Goal: Task Accomplishment & Management: Complete application form

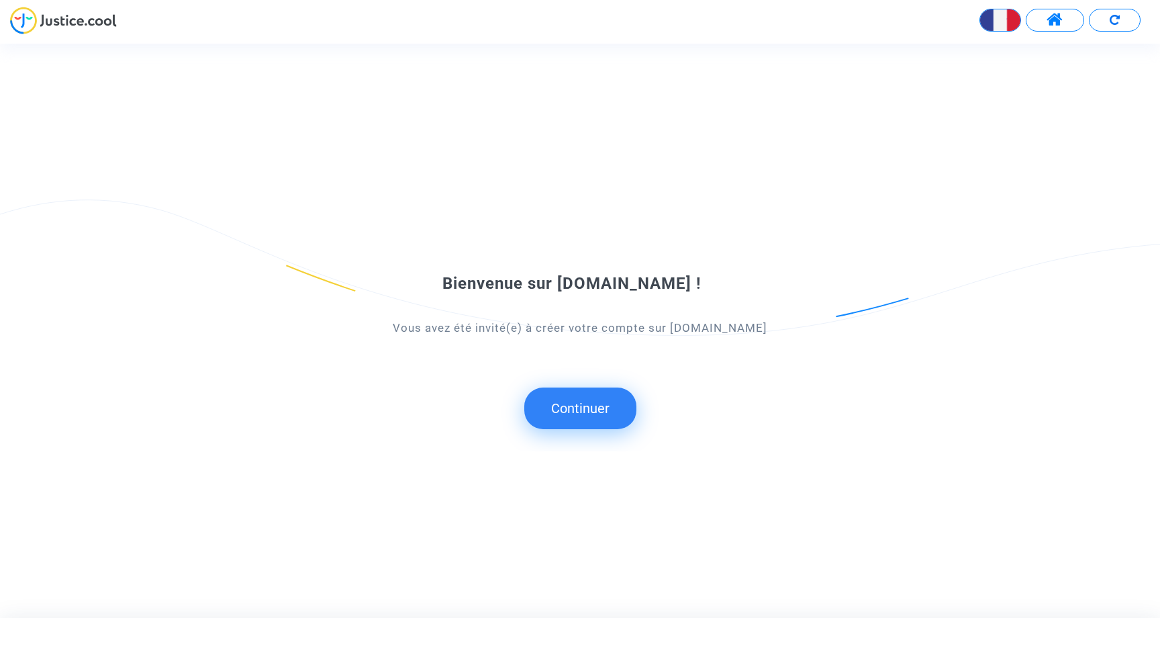
click at [577, 402] on button "Continuer" at bounding box center [580, 408] width 112 height 42
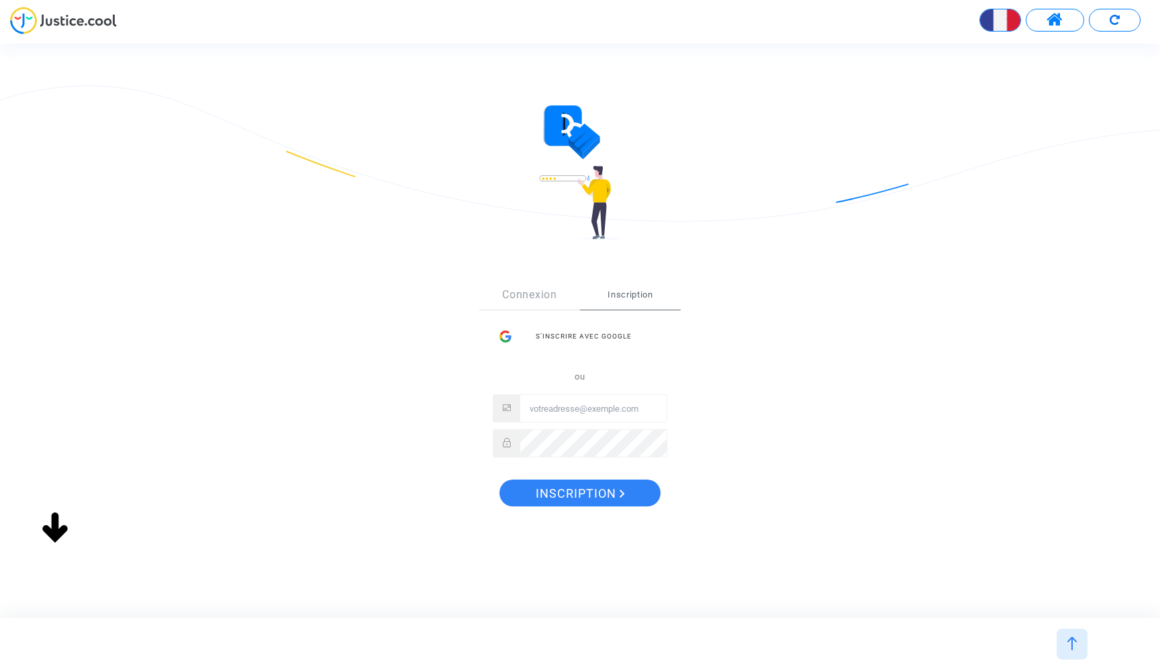
click at [576, 334] on div "S’inscrire avec Google" at bounding box center [580, 336] width 175 height 27
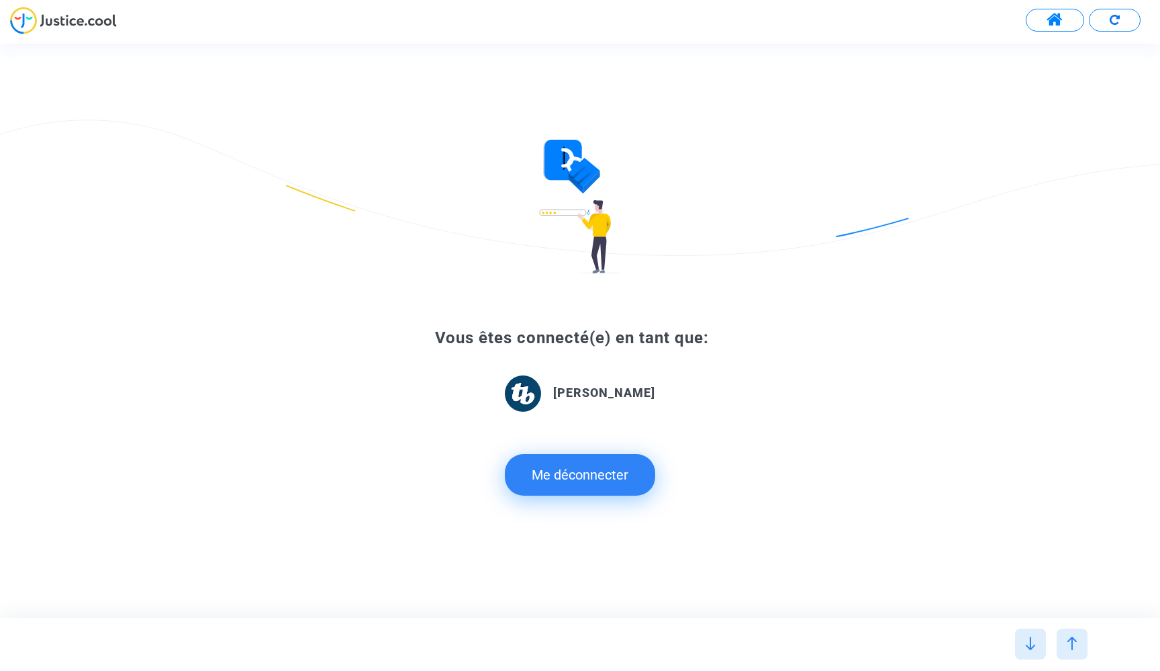
type input "française"
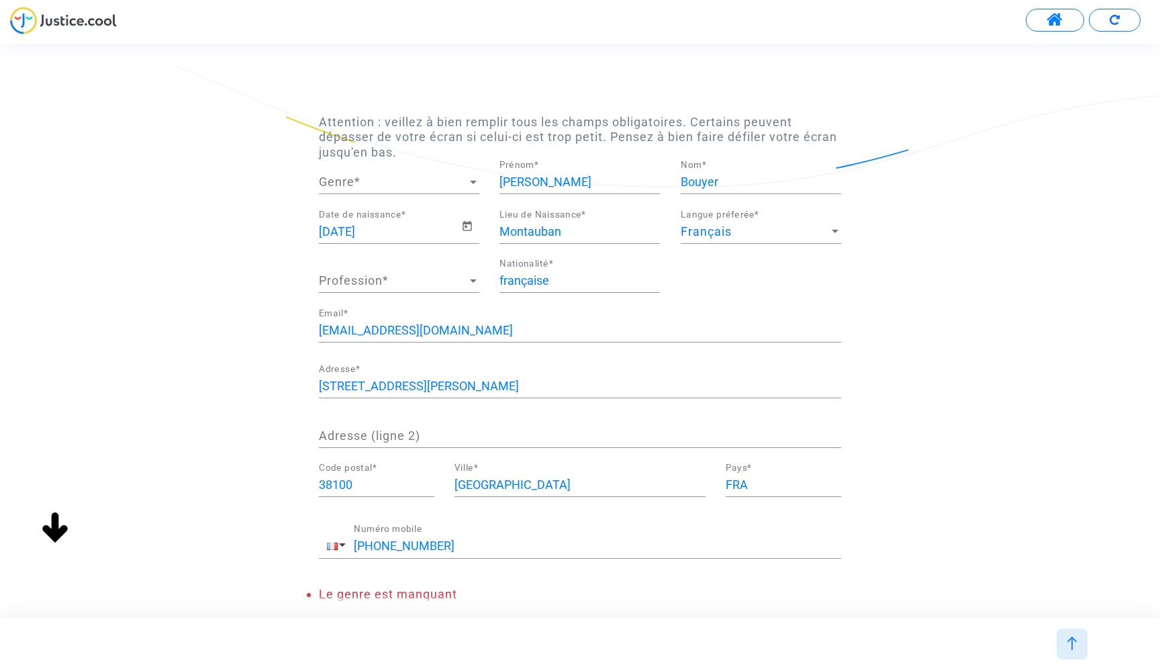
click at [406, 185] on span "Genre" at bounding box center [393, 181] width 148 height 13
click at [365, 212] on span "Monsieur" at bounding box center [399, 217] width 160 height 36
click at [417, 279] on span "Profession" at bounding box center [393, 280] width 148 height 13
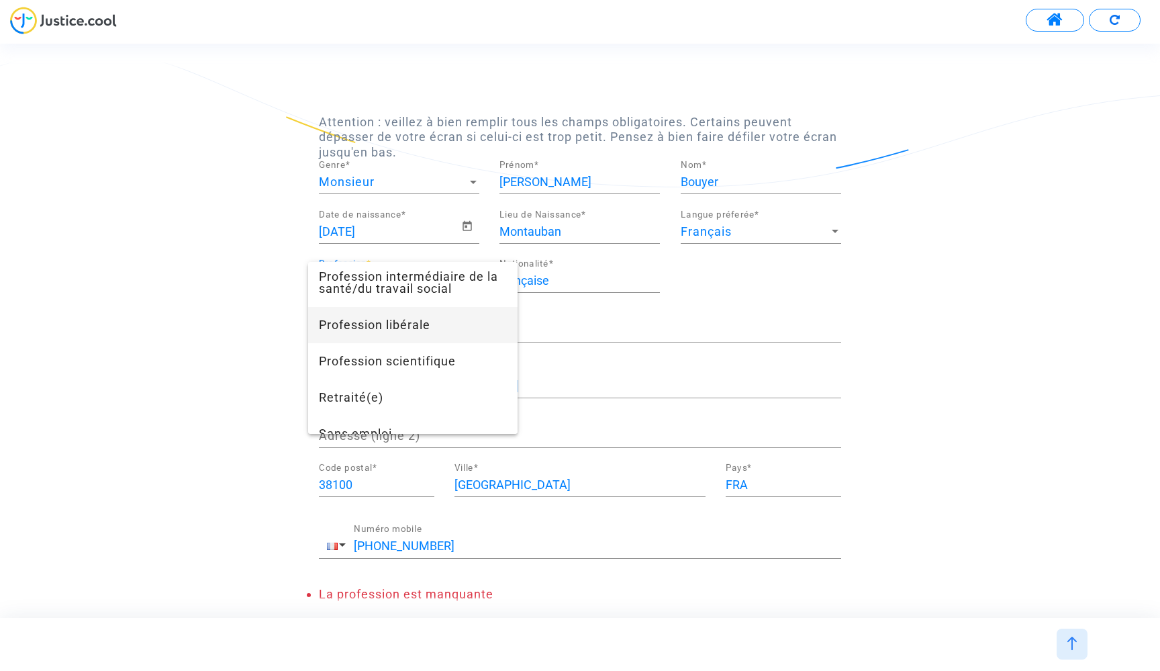
click at [410, 334] on span "Profession libérale" at bounding box center [413, 325] width 188 height 36
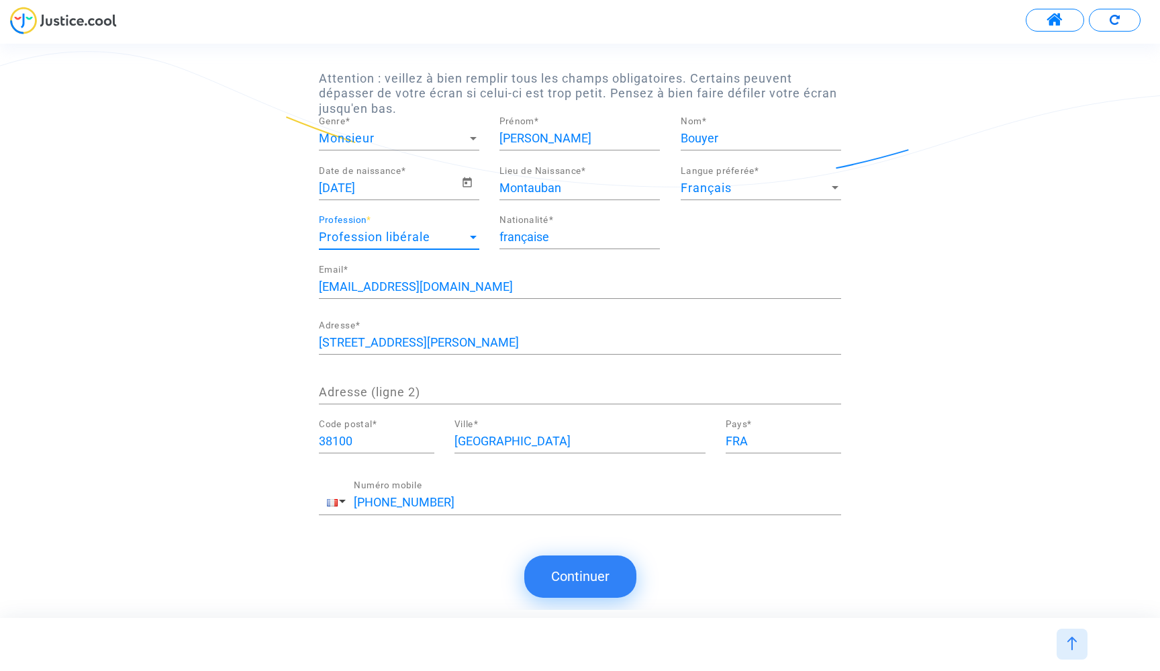
scroll to position [979, 0]
click at [567, 567] on button "Continuer" at bounding box center [580, 576] width 112 height 42
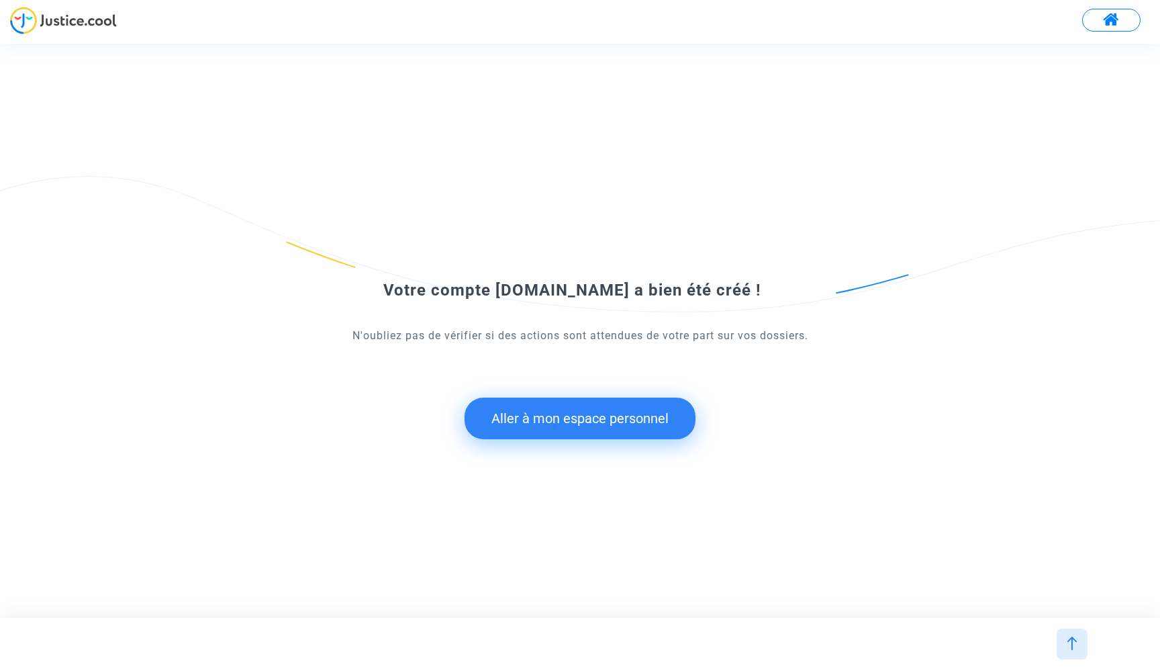
click at [556, 422] on button "Aller à mon espace personnel" at bounding box center [580, 419] width 231 height 42
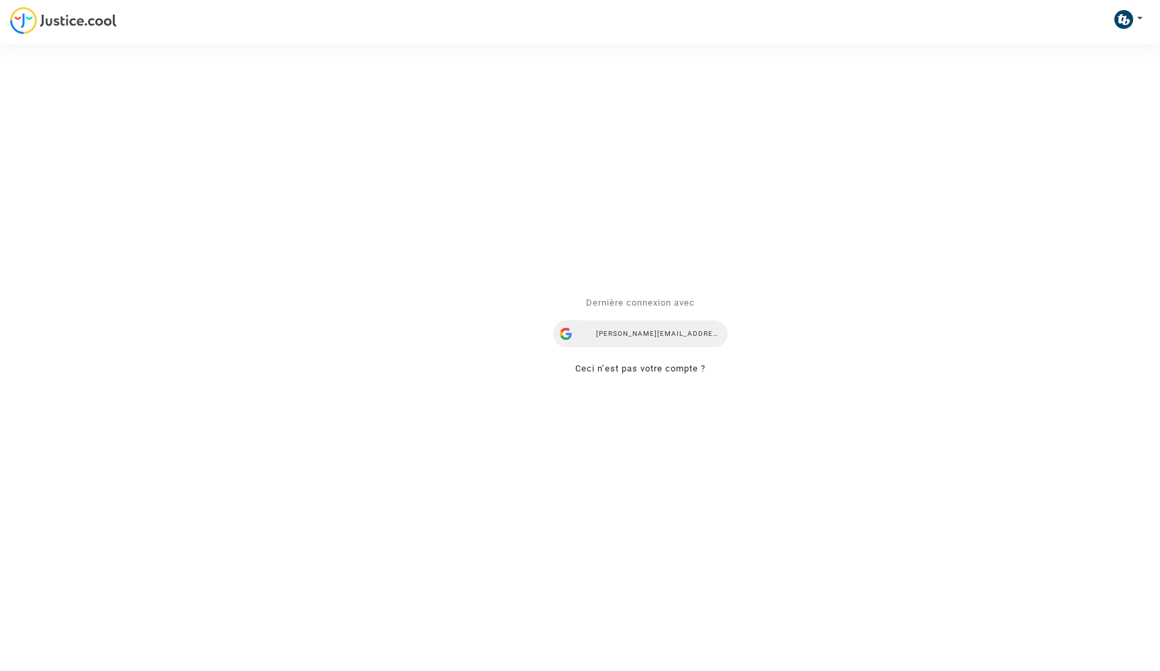
click at [621, 333] on div "[PERSON_NAME][EMAIL_ADDRESS][DOMAIN_NAME]" at bounding box center [640, 333] width 175 height 27
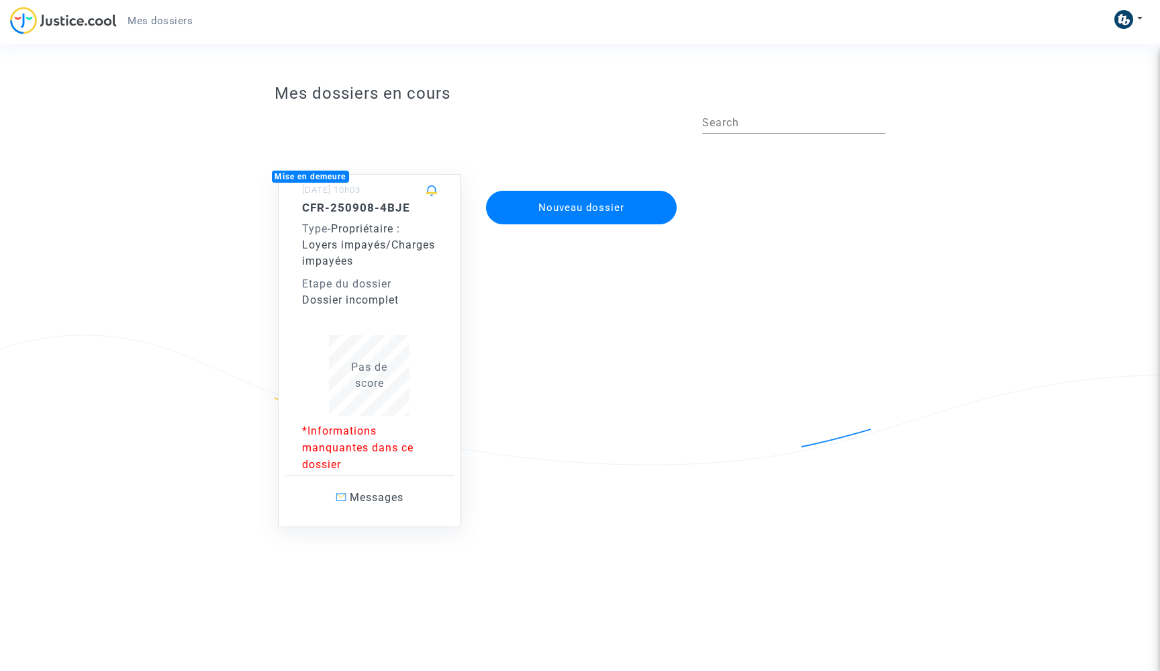
click at [369, 312] on div "CFR-250908-4BJE Type - Propriétaire : Loyers impayés/Charges impayées Etape du …" at bounding box center [370, 308] width 136 height 215
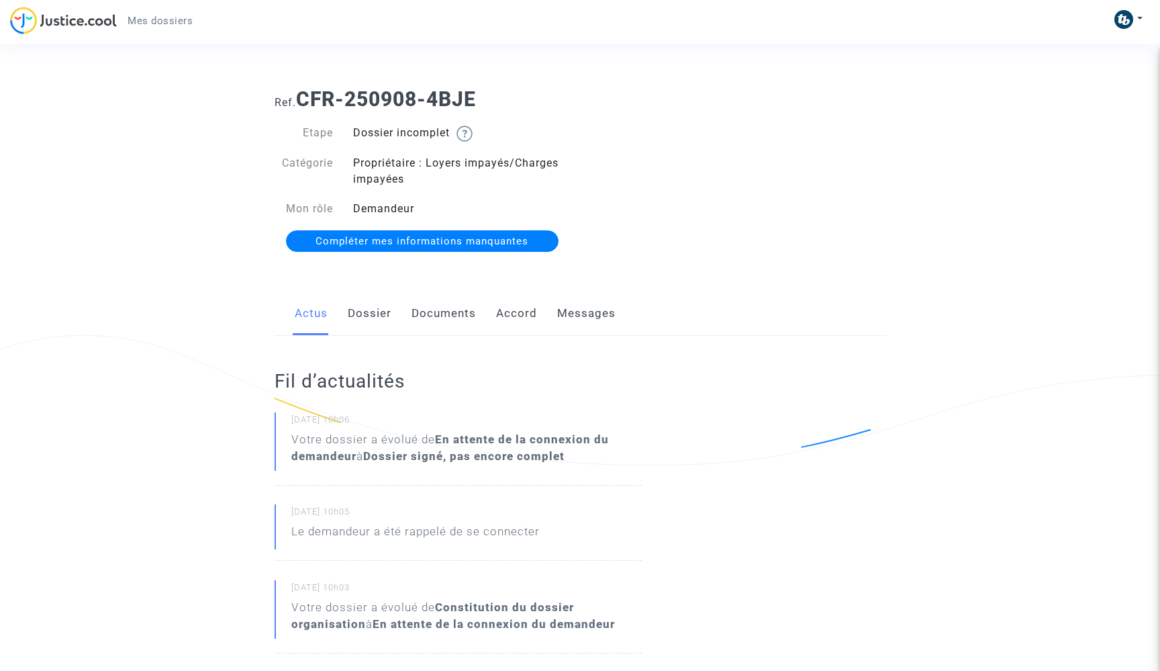
click at [407, 238] on span "Compléter mes informations manquantes" at bounding box center [422, 241] width 213 height 12
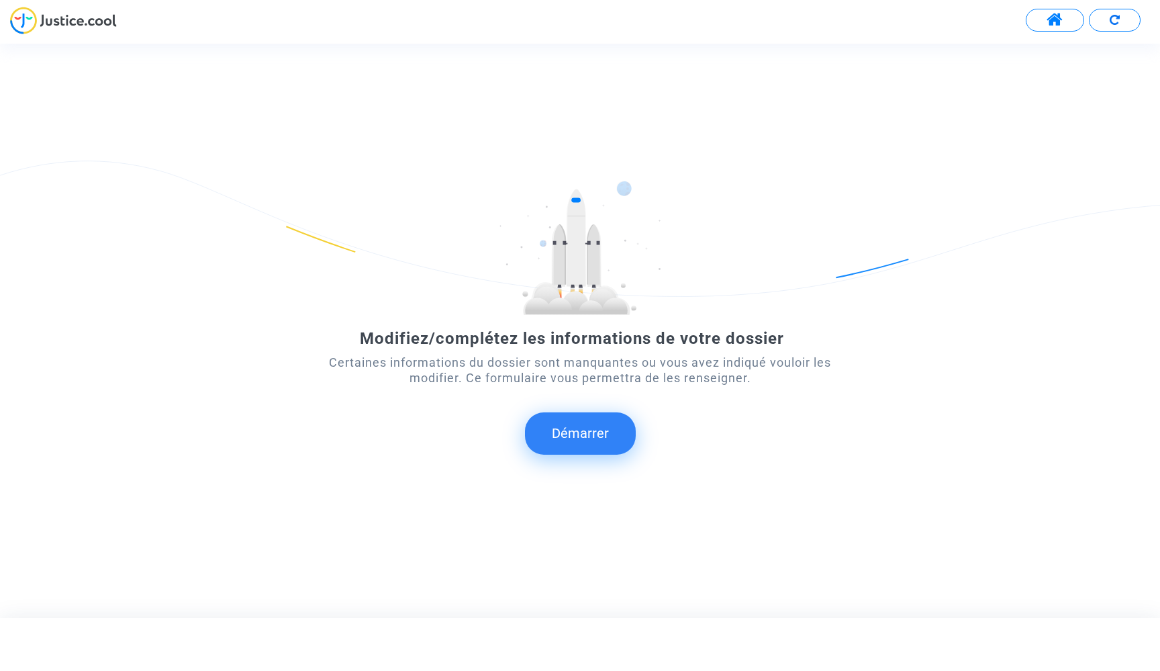
click at [591, 440] on button "Démarrer" at bounding box center [580, 433] width 111 height 42
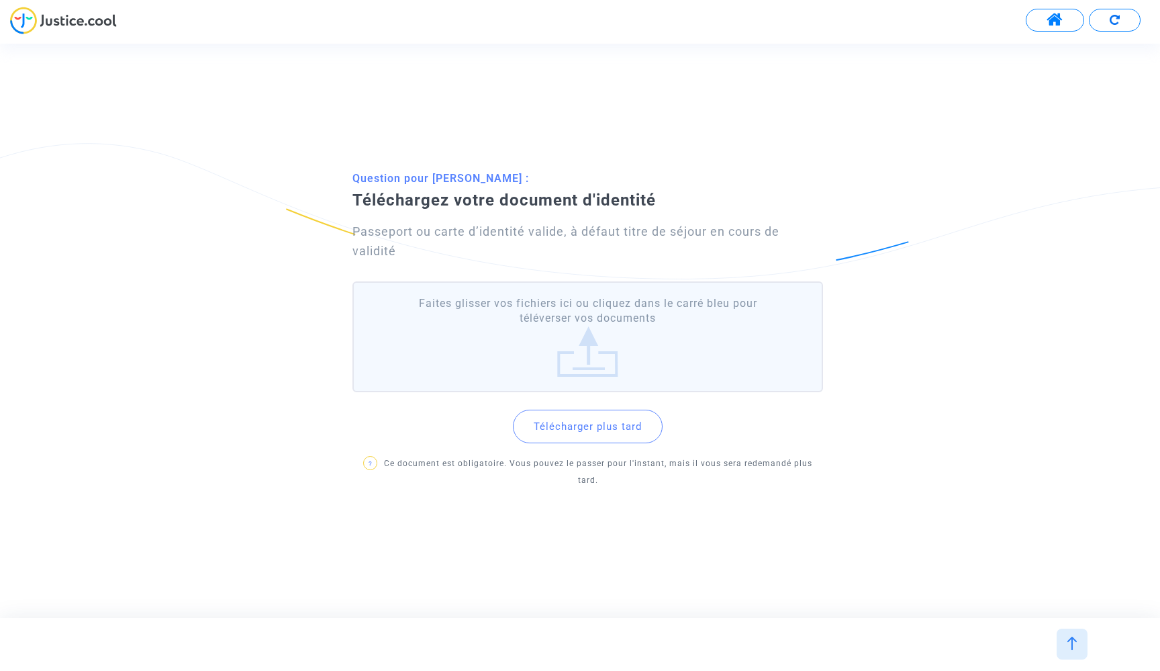
click at [563, 365] on label "Faites glisser vos fichiers ici ou cliquez dans le carré bleu pour téléverser v…" at bounding box center [588, 336] width 471 height 111
click at [0, 0] on input "Faites glisser vos fichiers ici ou cliquez dans le carré bleu pour téléverser v…" at bounding box center [0, 0] width 0 height 0
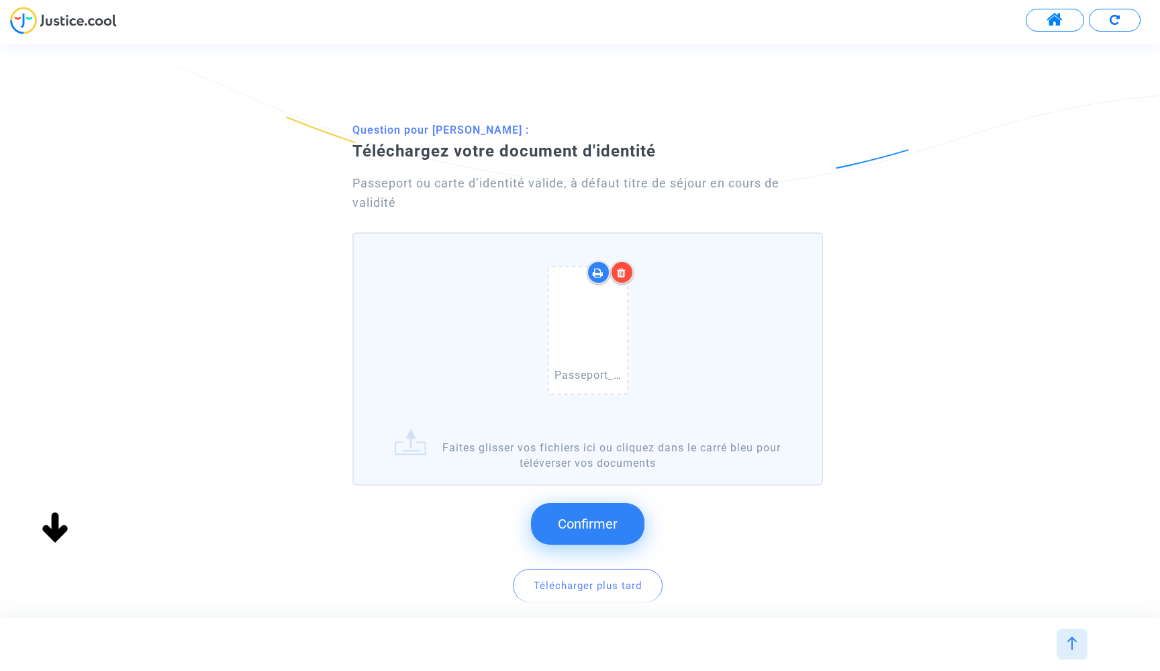
click at [592, 521] on span "Confirmer" at bounding box center [588, 524] width 60 height 16
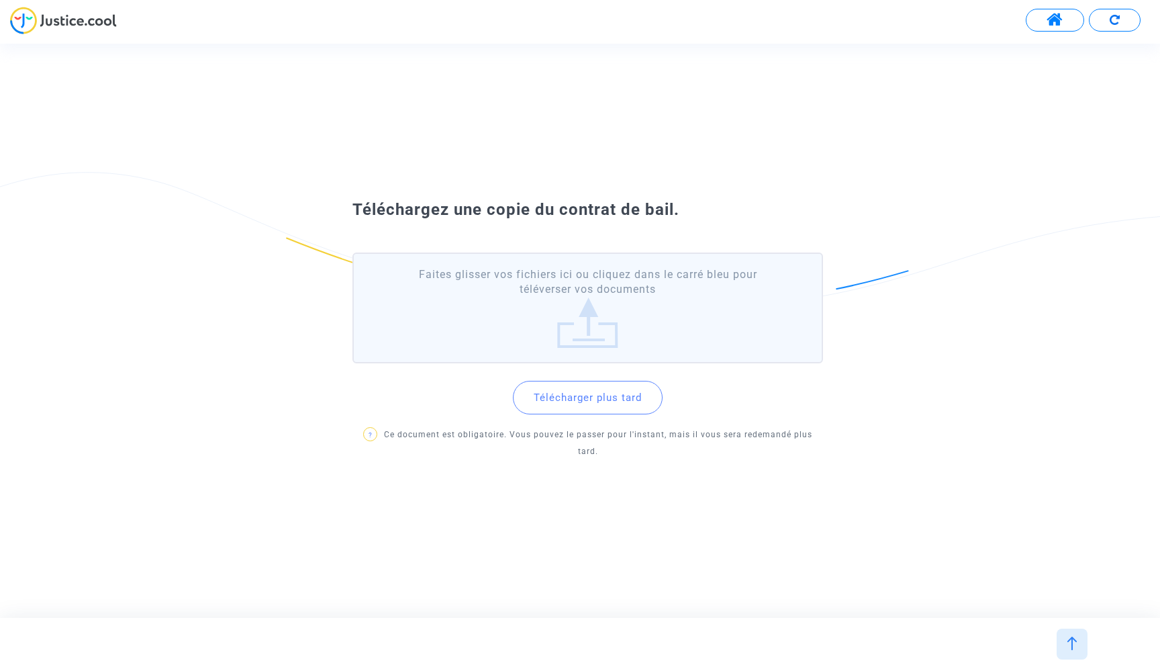
click at [588, 407] on button "Télécharger plus tard" at bounding box center [588, 398] width 150 height 34
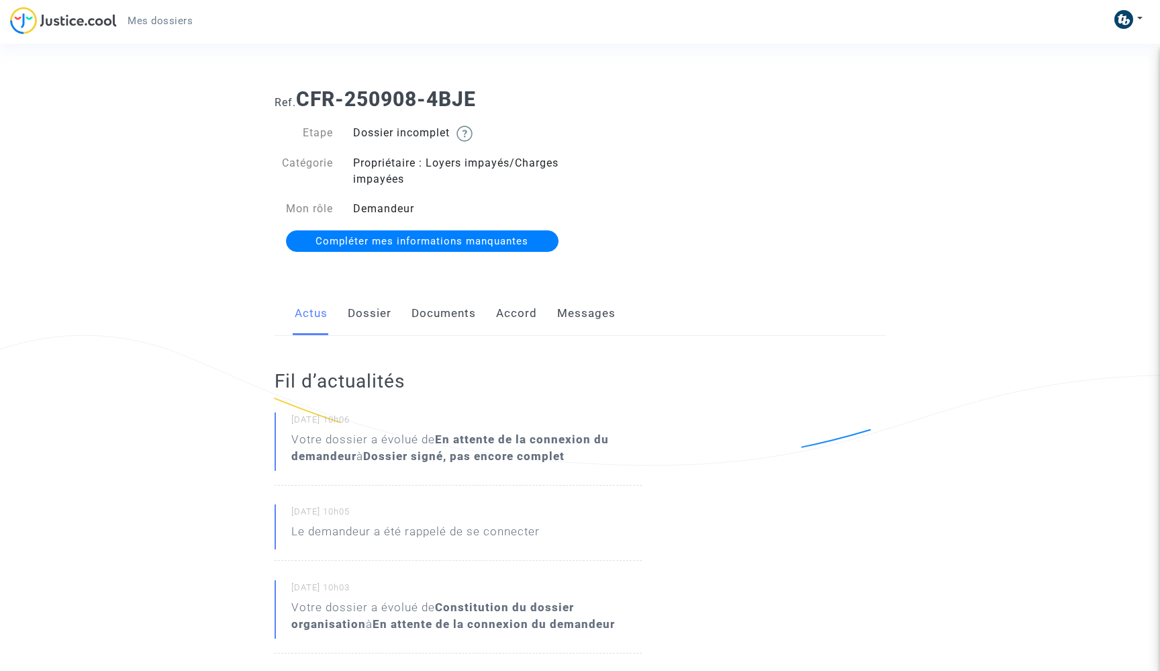
click at [452, 240] on span "Compléter mes informations manquantes" at bounding box center [422, 241] width 213 height 12
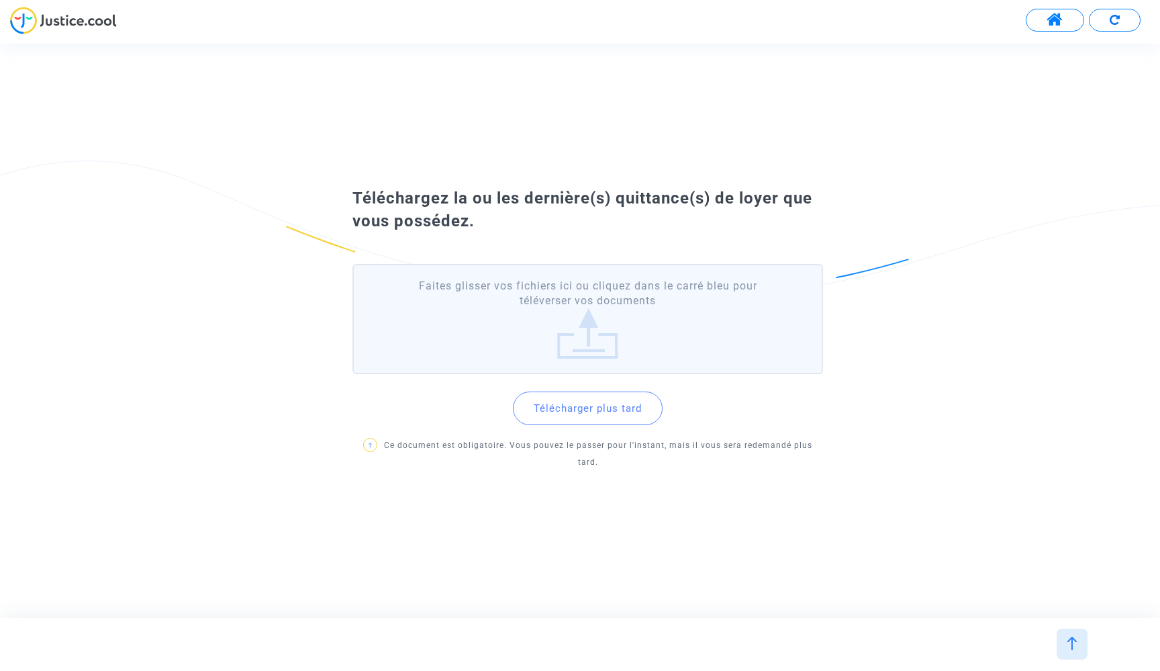
click at [592, 334] on label "Faites glisser vos fichiers ici ou cliquez dans le carré bleu pour téléverser v…" at bounding box center [588, 319] width 471 height 111
click at [0, 0] on input "Faites glisser vos fichiers ici ou cliquez dans le carré bleu pour téléverser v…" at bounding box center [0, 0] width 0 height 0
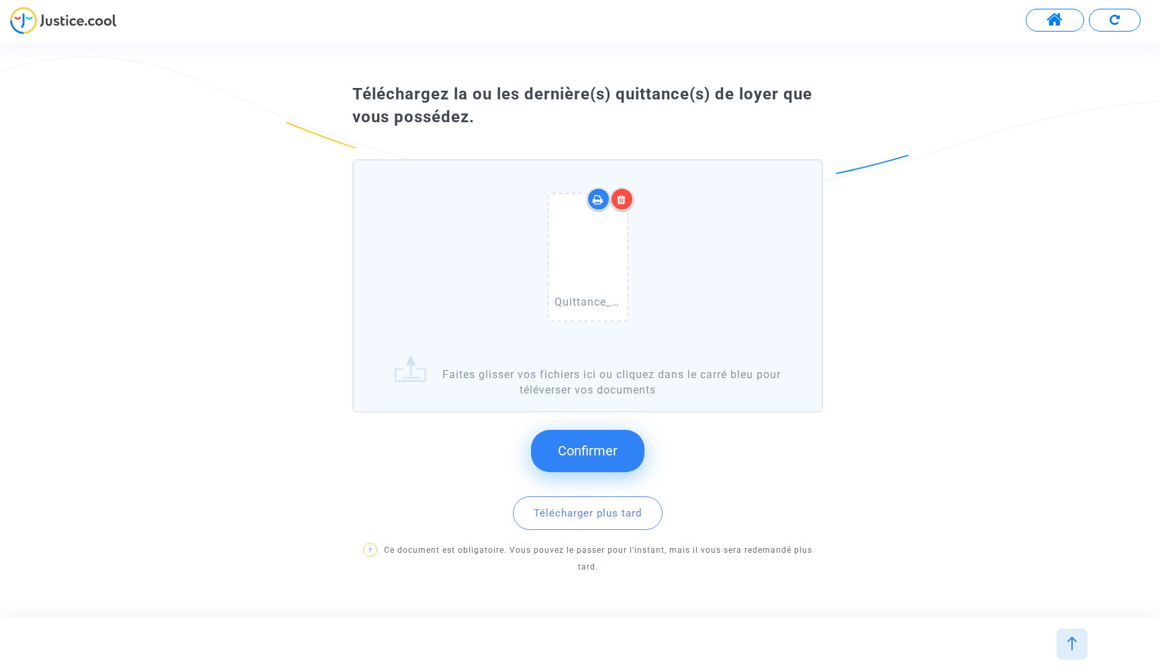
click at [592, 459] on span "Confirmer" at bounding box center [588, 451] width 60 height 16
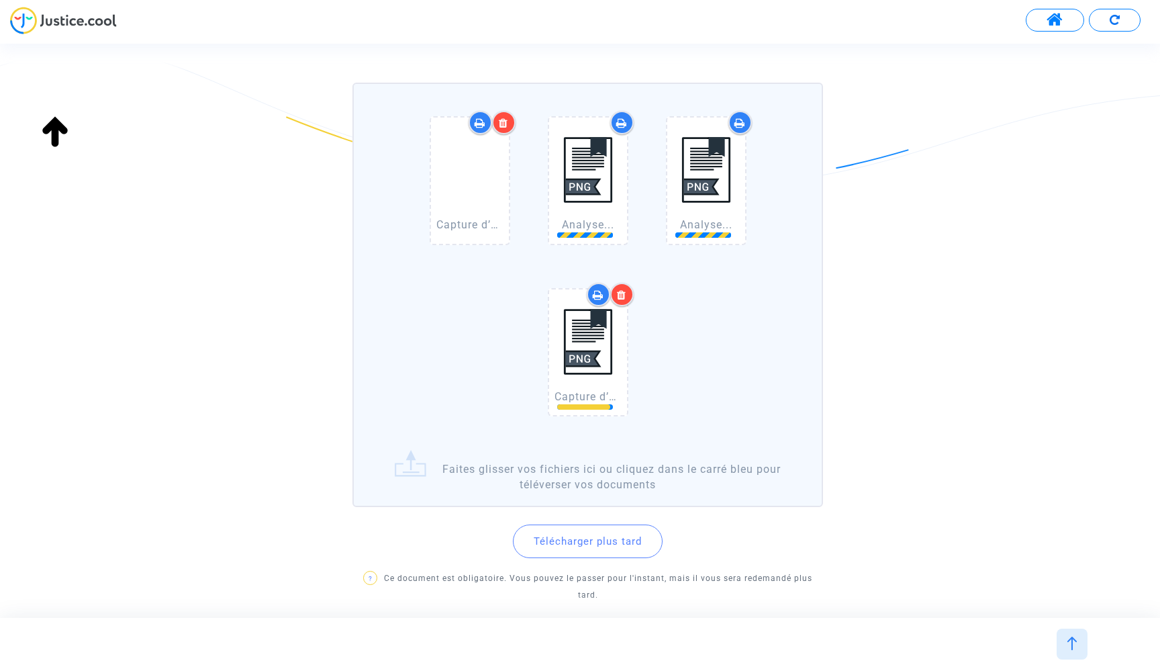
scroll to position [181, 0]
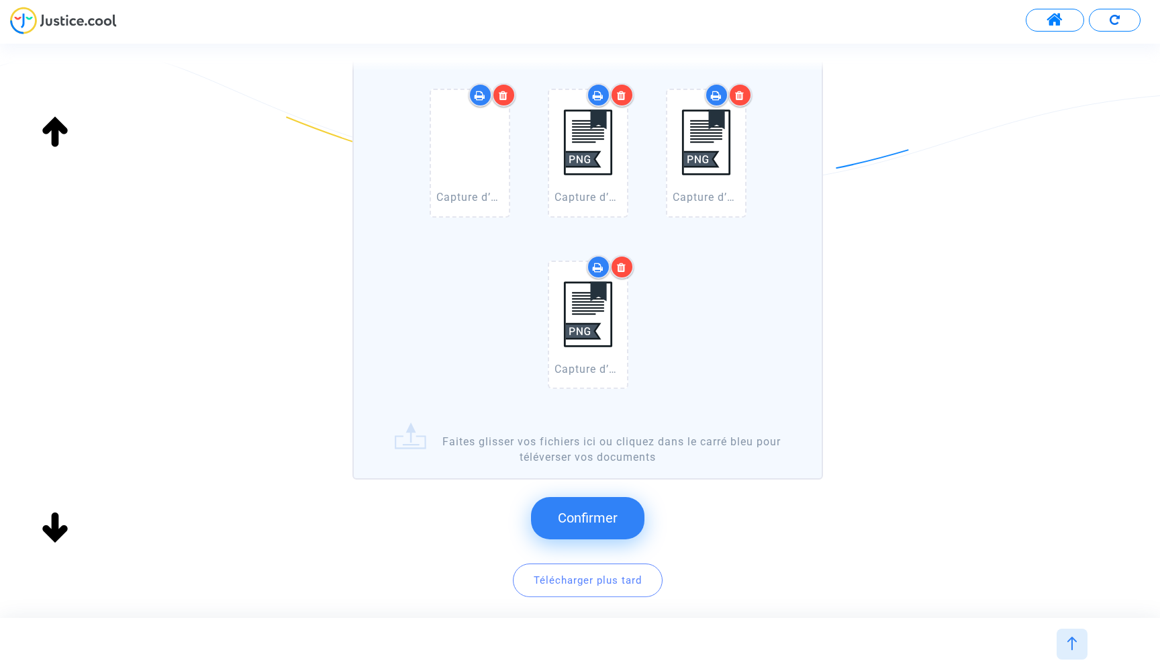
click at [576, 517] on span "Confirmer" at bounding box center [588, 518] width 60 height 16
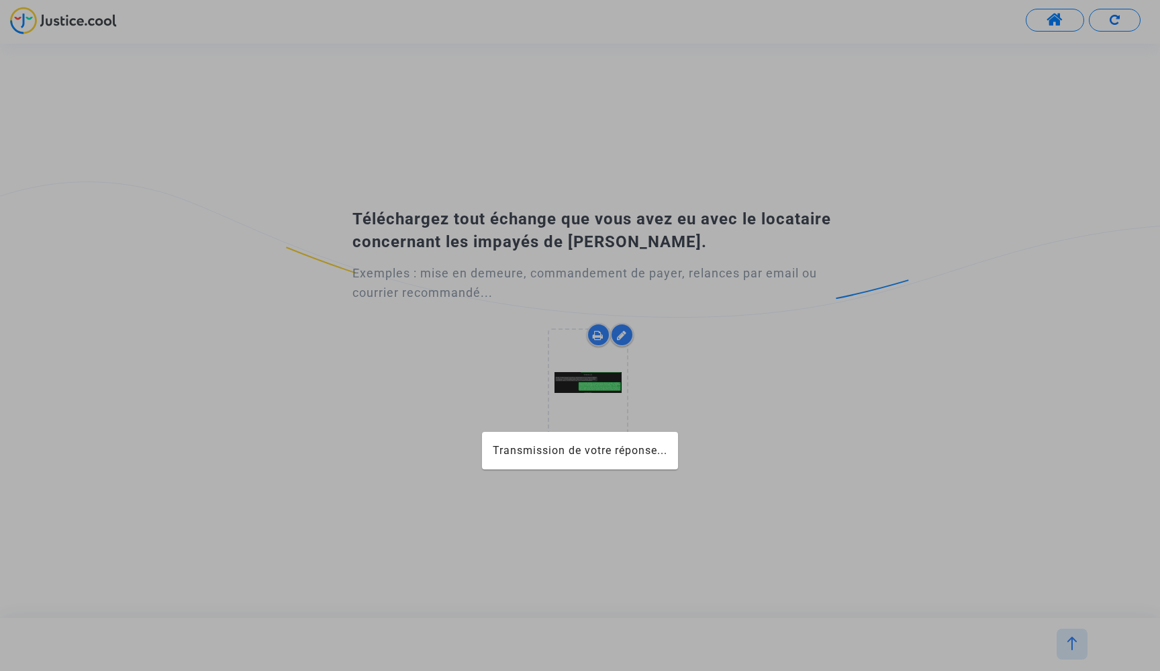
scroll to position [0, 0]
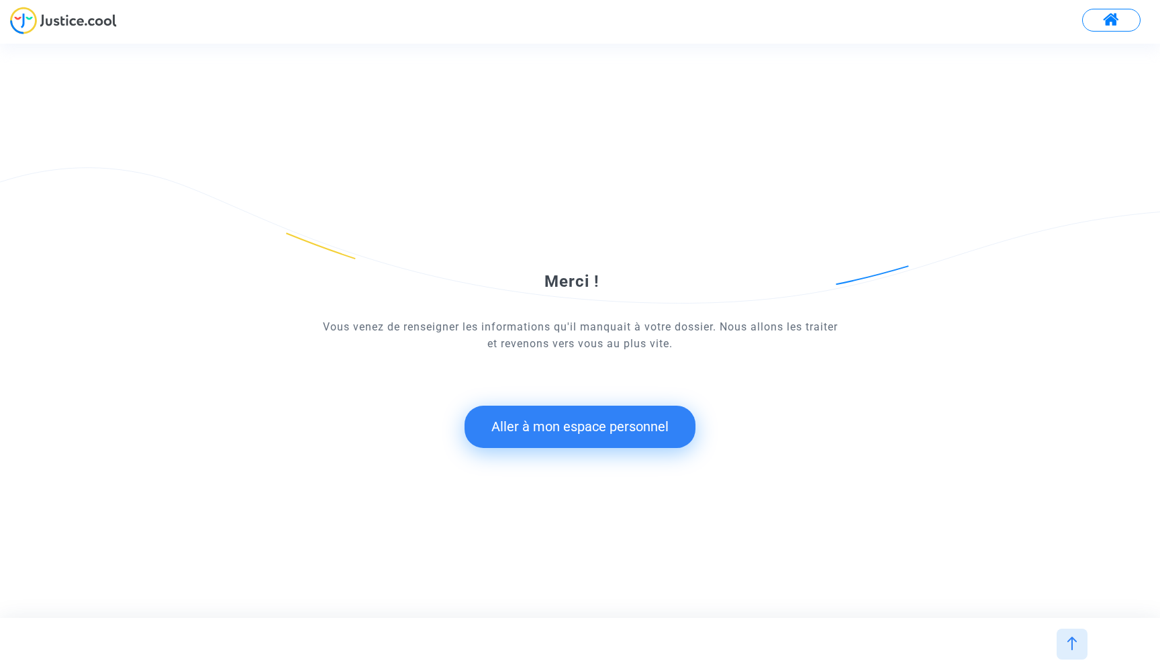
click at [571, 430] on button "Aller à mon espace personnel" at bounding box center [580, 427] width 231 height 42
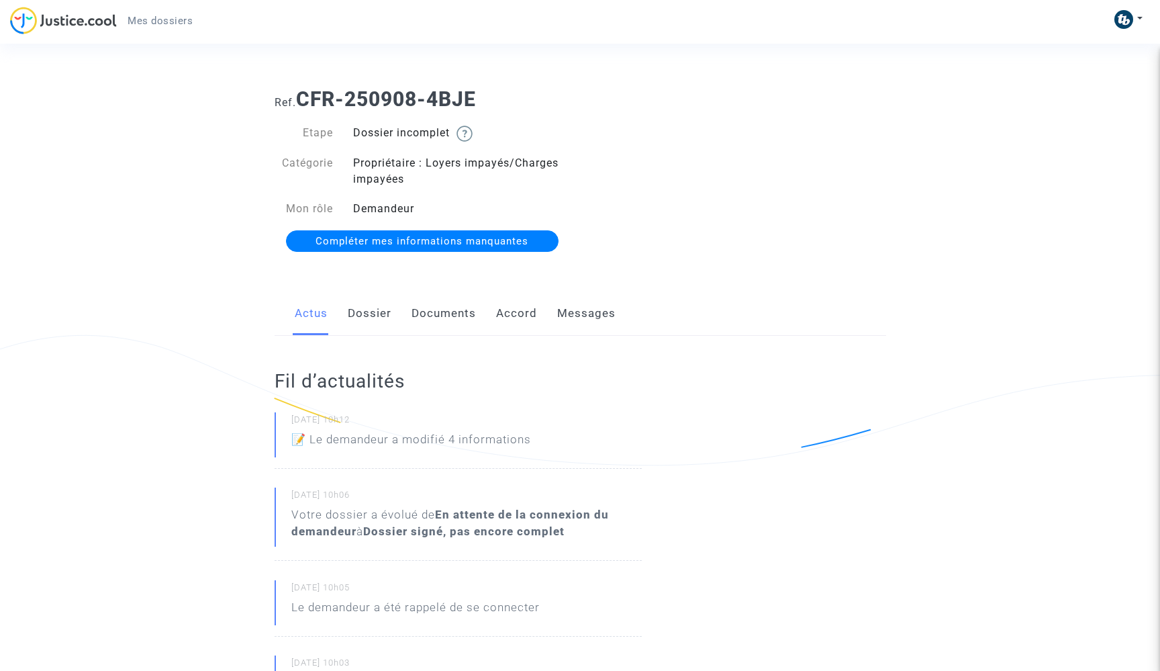
click at [469, 240] on span "Compléter mes informations manquantes" at bounding box center [422, 241] width 213 height 12
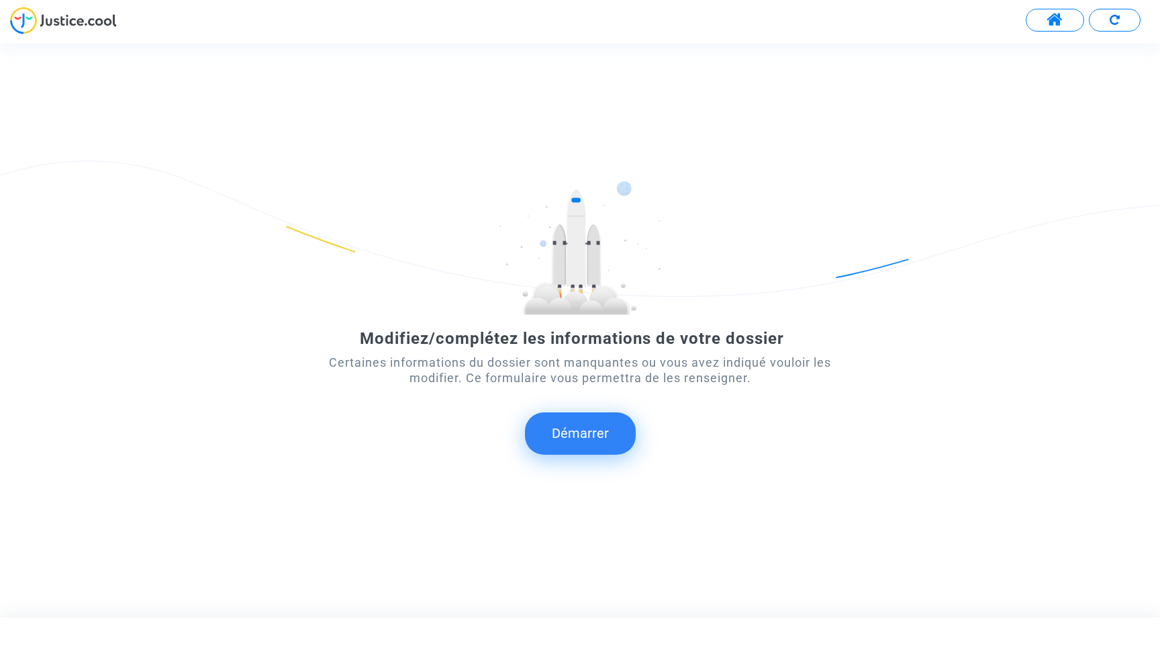
click at [588, 441] on button "Démarrer" at bounding box center [580, 433] width 111 height 42
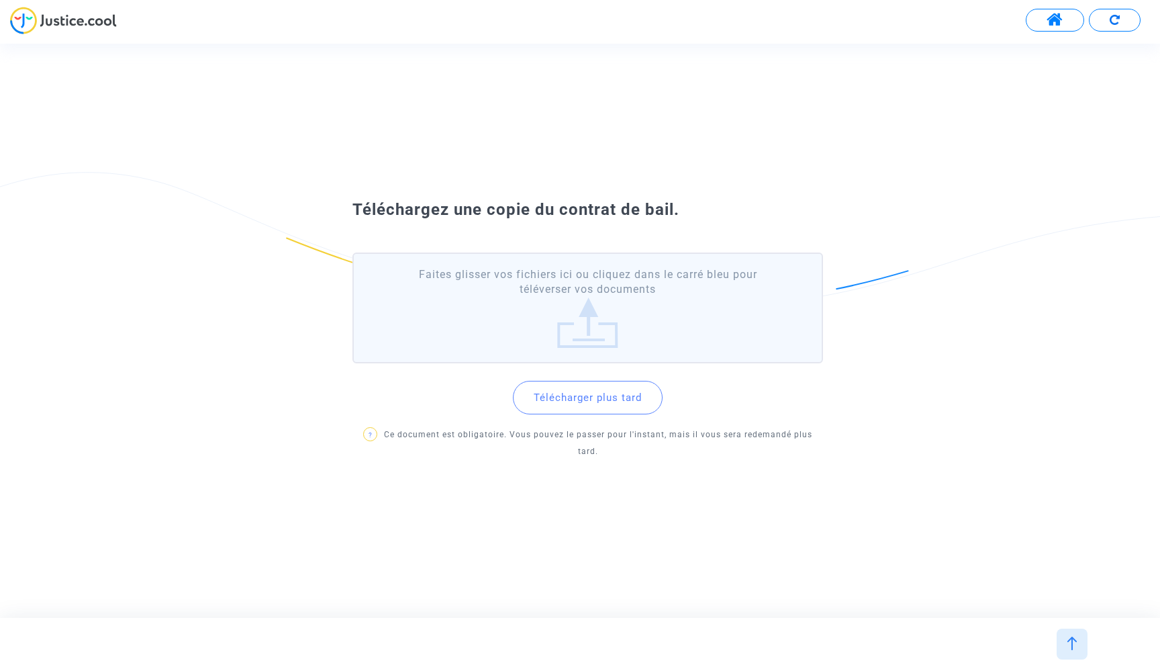
click at [580, 332] on label "Faites glisser vos fichiers ici ou cliquez dans le carré bleu pour téléverser v…" at bounding box center [588, 307] width 471 height 111
click at [0, 0] on input "Faites glisser vos fichiers ici ou cliquez dans le carré bleu pour téléverser v…" at bounding box center [0, 0] width 0 height 0
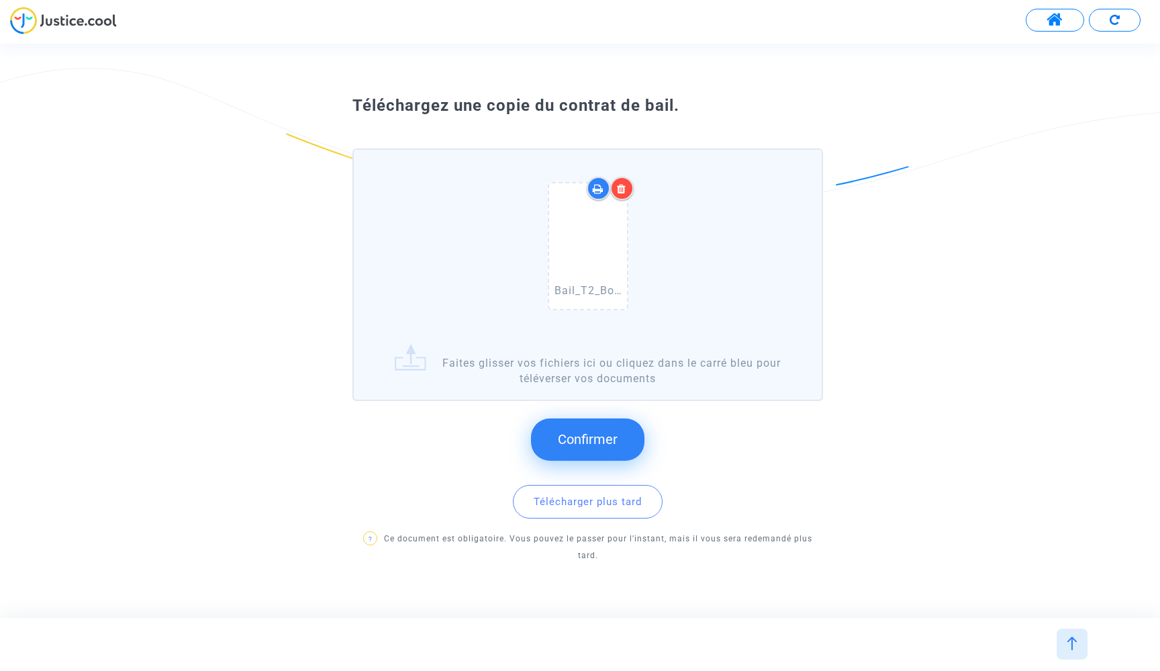
click at [609, 447] on span "Confirmer" at bounding box center [588, 439] width 60 height 16
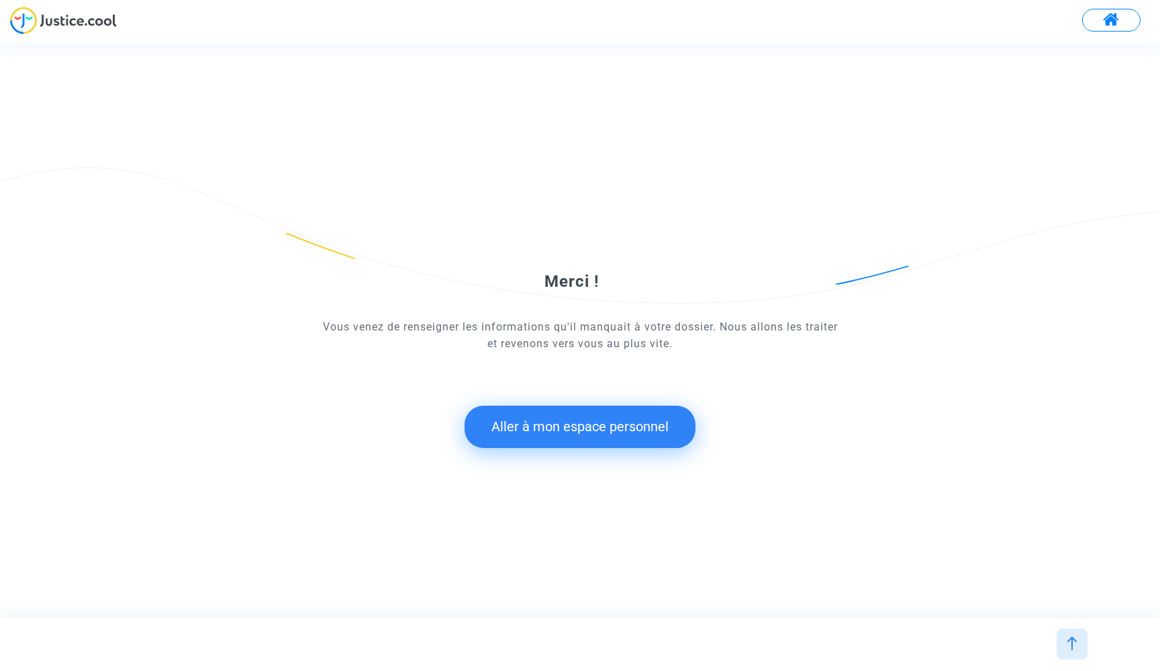
click at [597, 434] on button "Aller à mon espace personnel" at bounding box center [580, 427] width 231 height 42
